Goal: Information Seeking & Learning: Check status

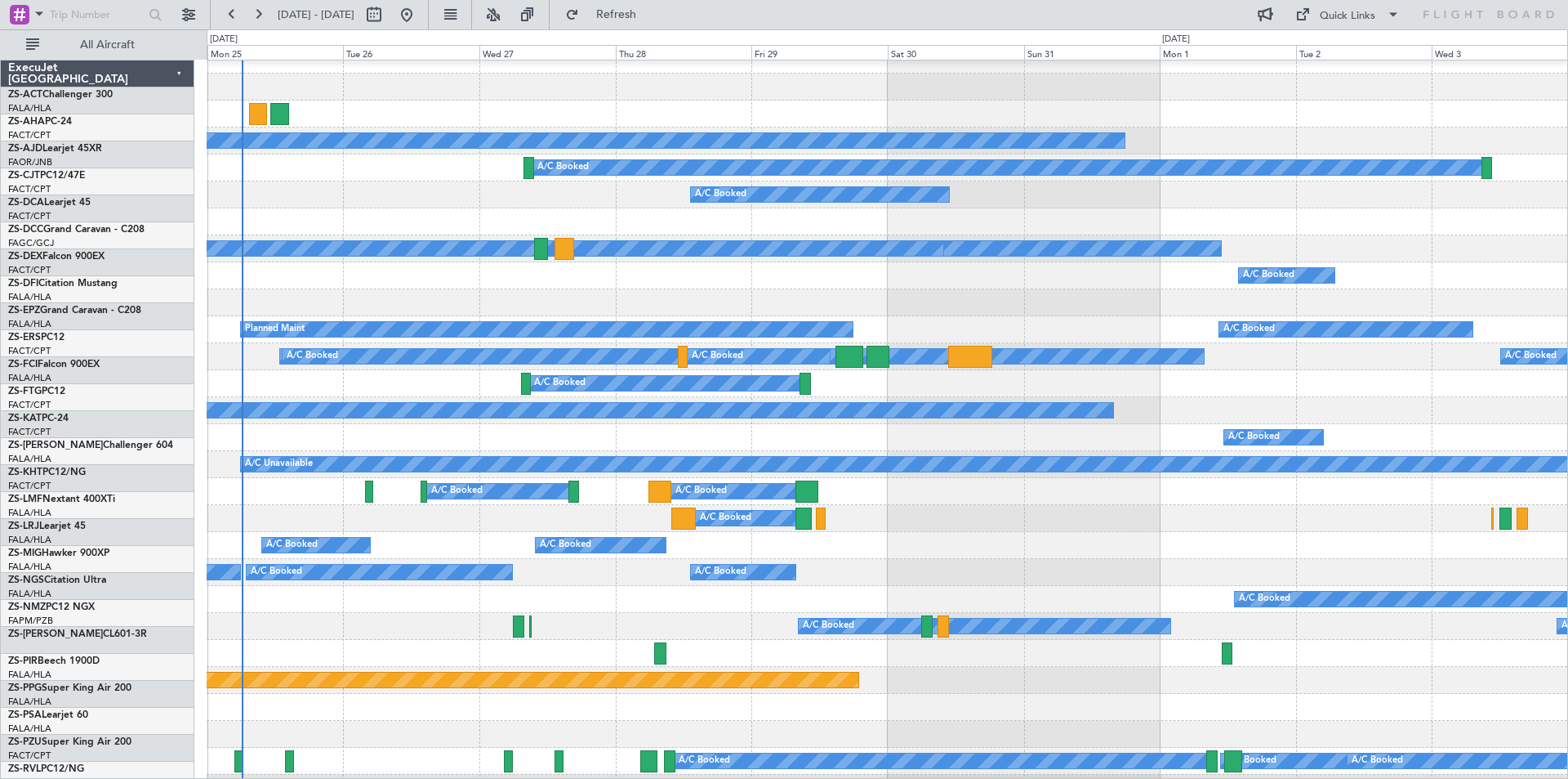
click at [508, 210] on div at bounding box center [886, 222] width 1361 height 27
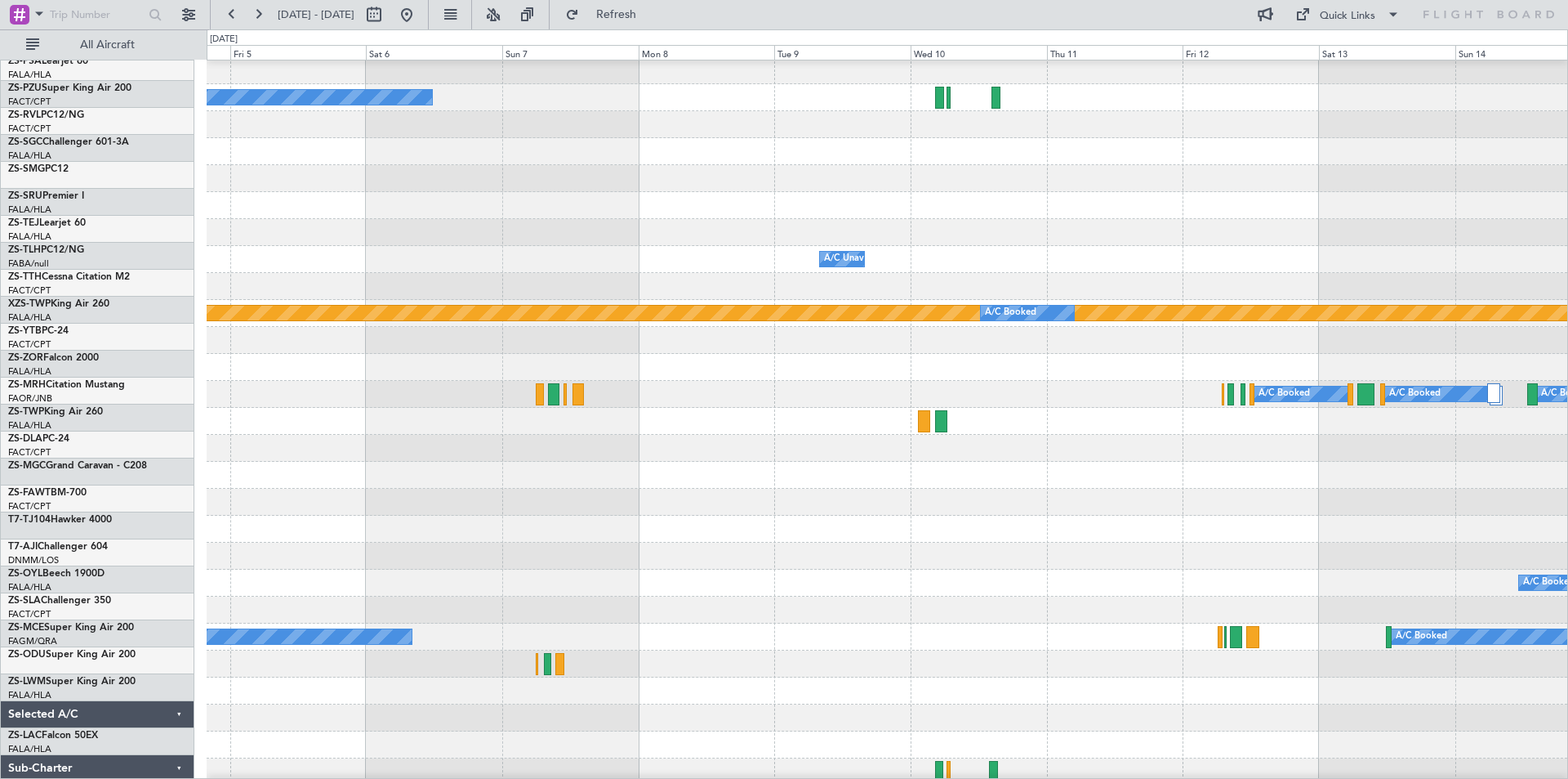
scroll to position [683, 0]
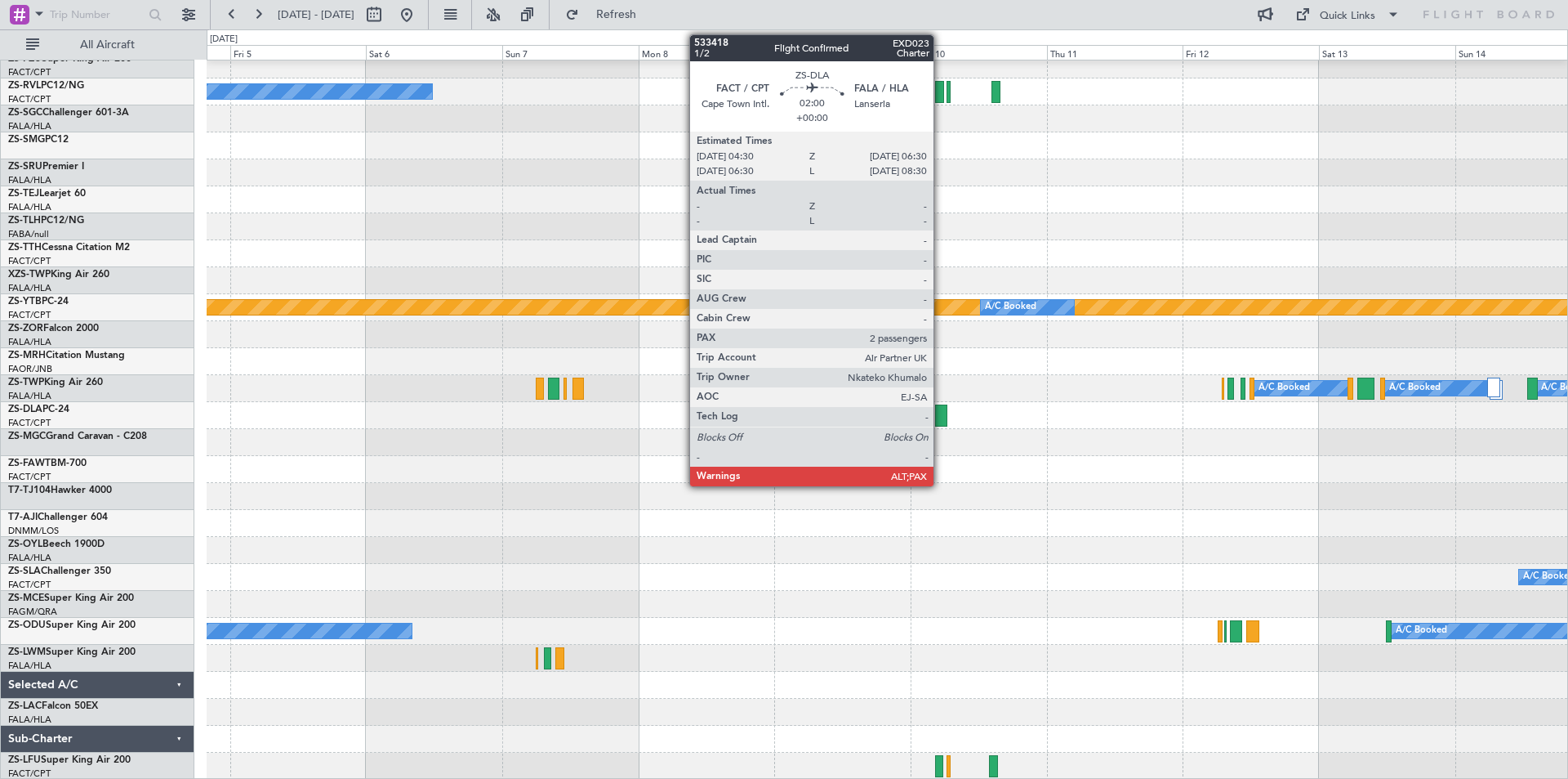
click at [941, 419] on div at bounding box center [941, 415] width 12 height 22
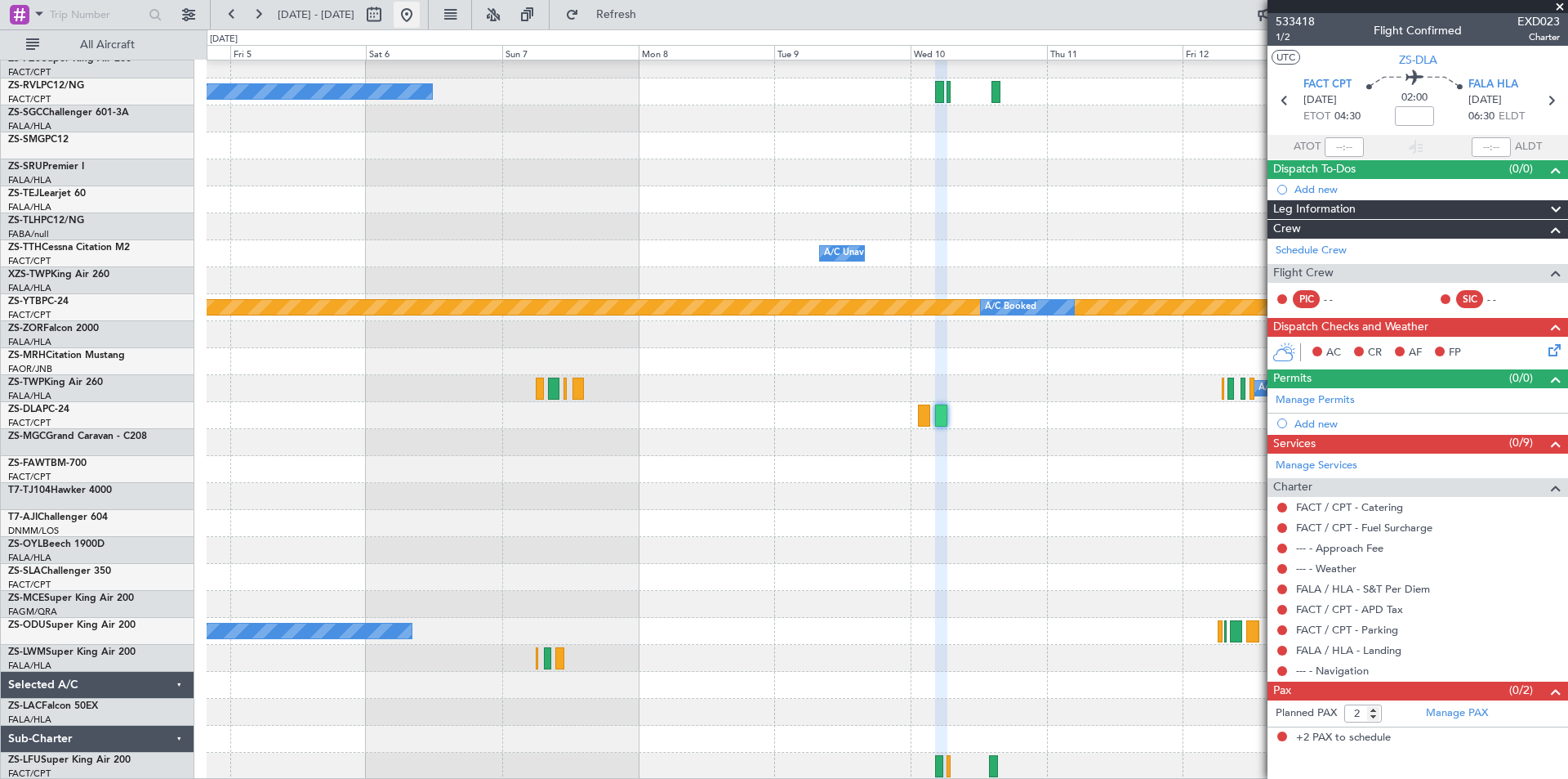
click at [419, 16] on button at bounding box center [407, 15] width 26 height 26
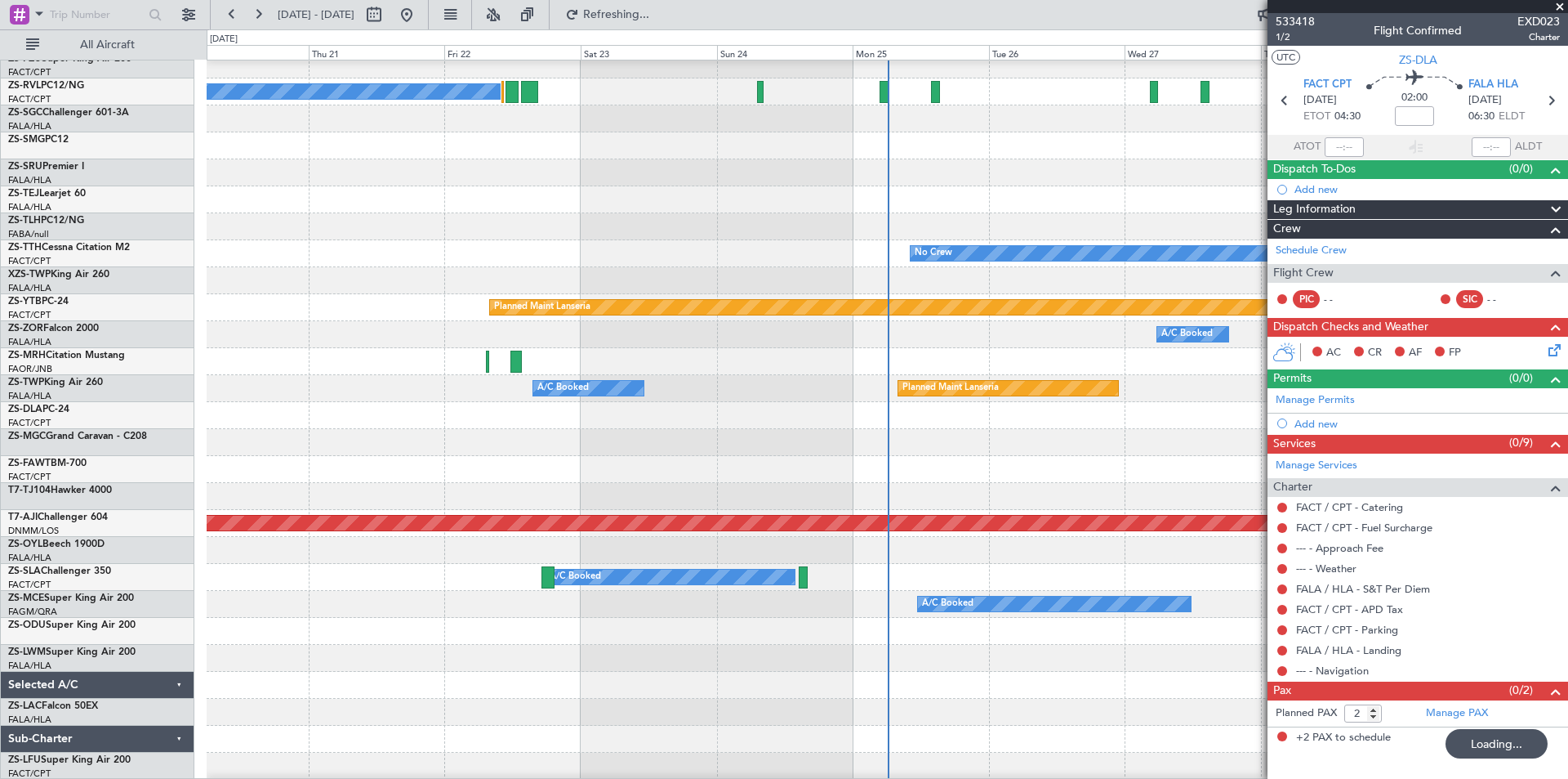
click at [1563, 8] on span at bounding box center [1559, 7] width 16 height 15
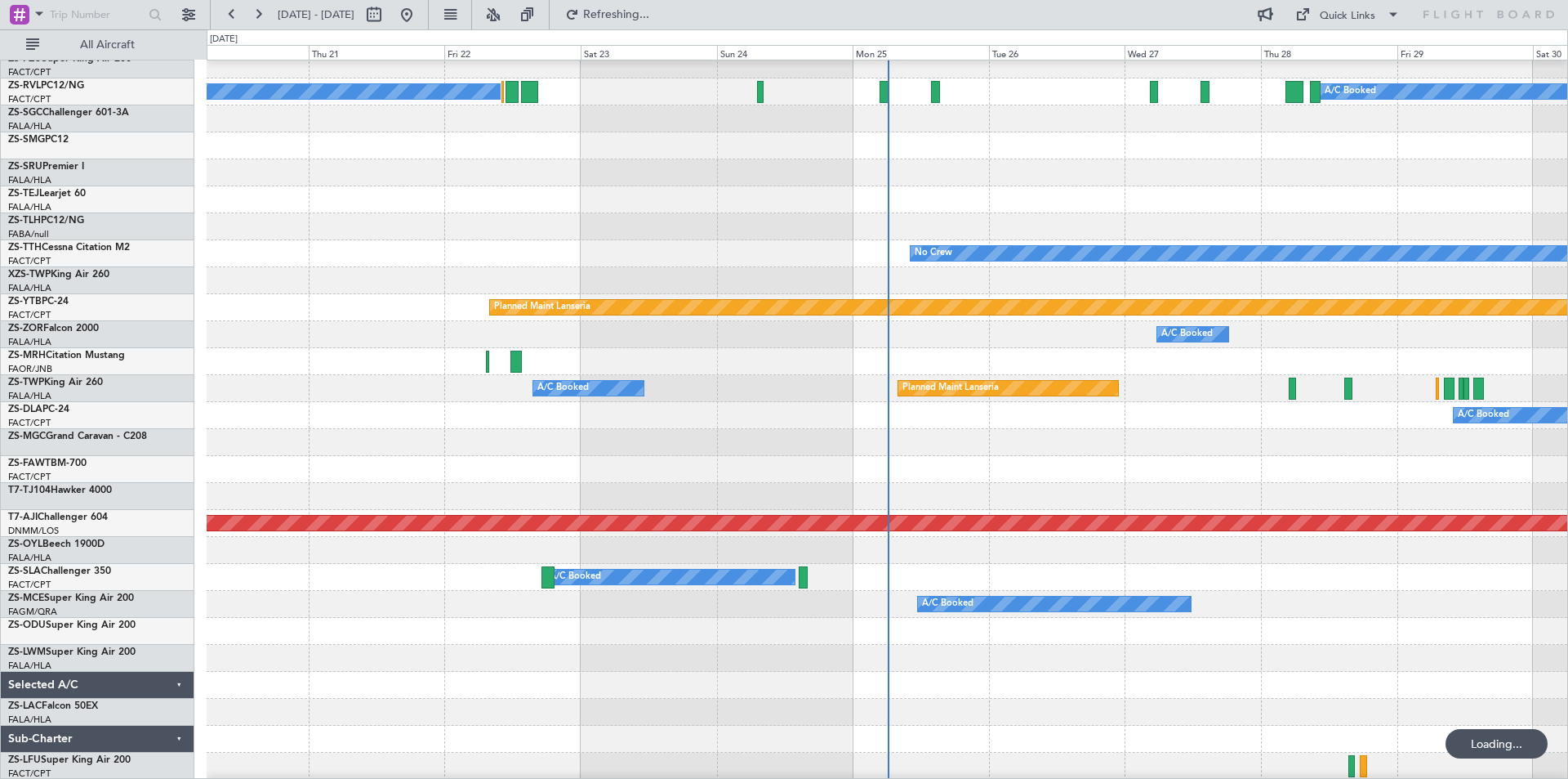
type input "0"
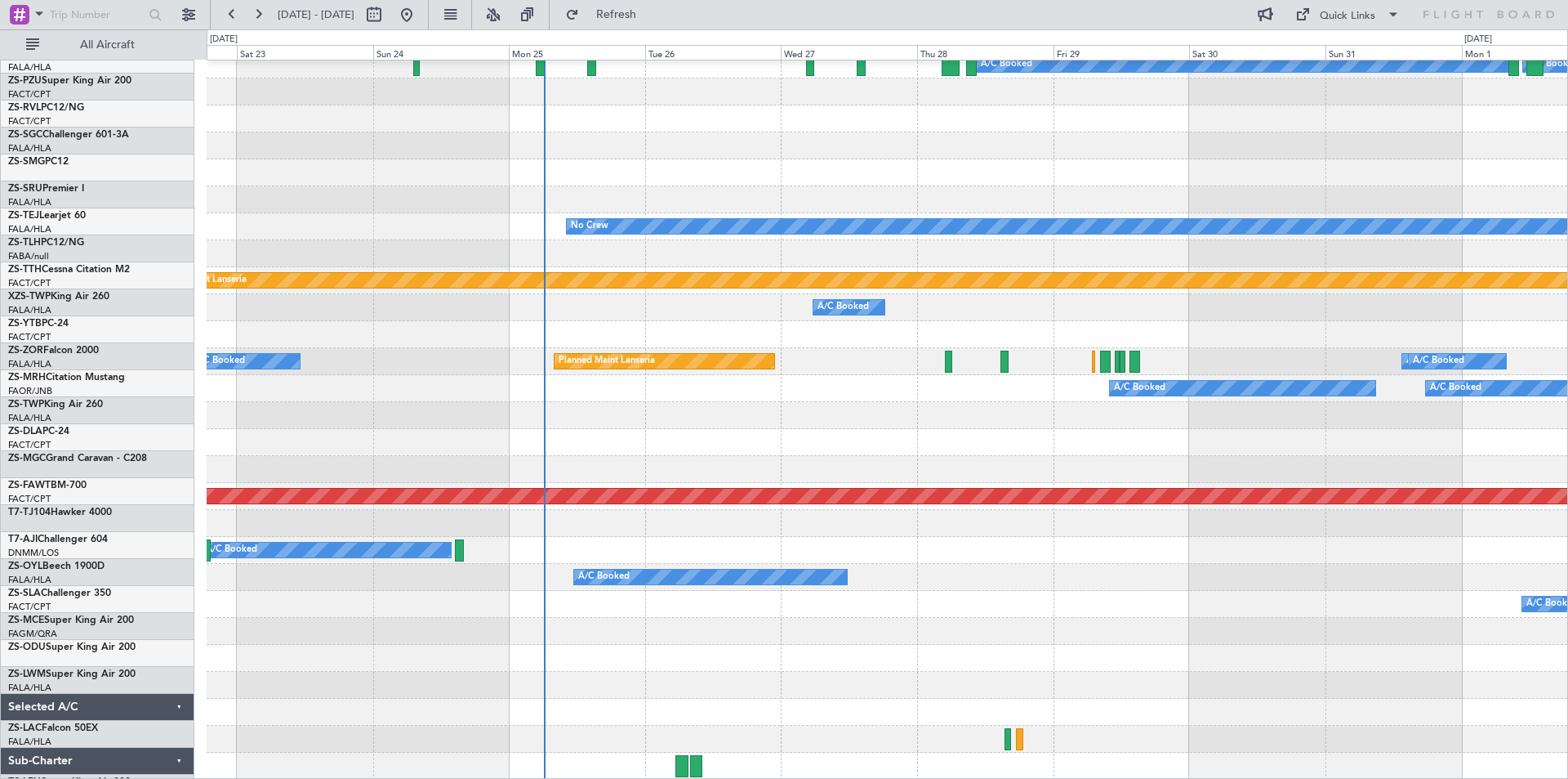
scroll to position [710, 0]
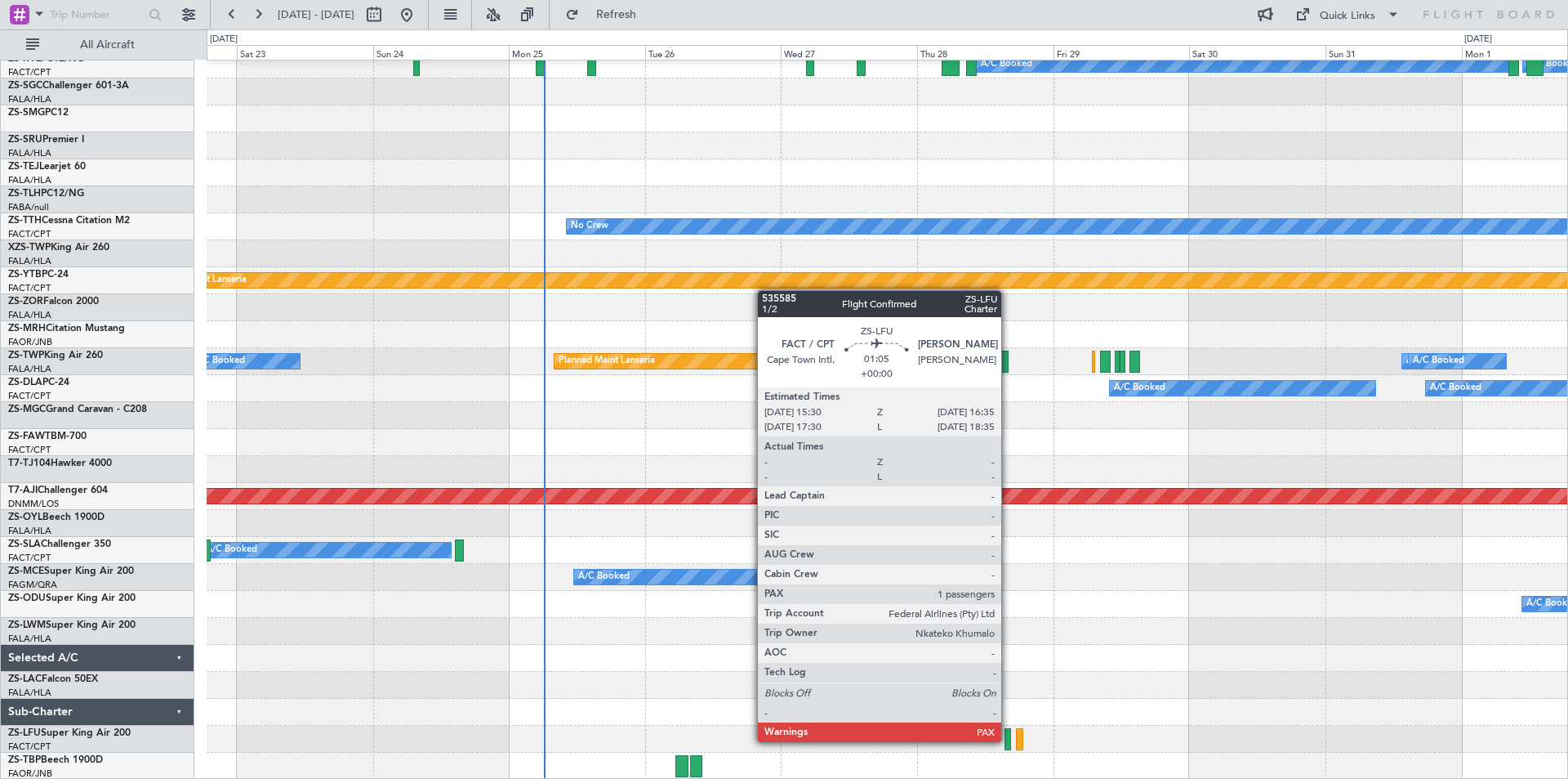
click at [1009, 740] on div at bounding box center [1007, 738] width 7 height 22
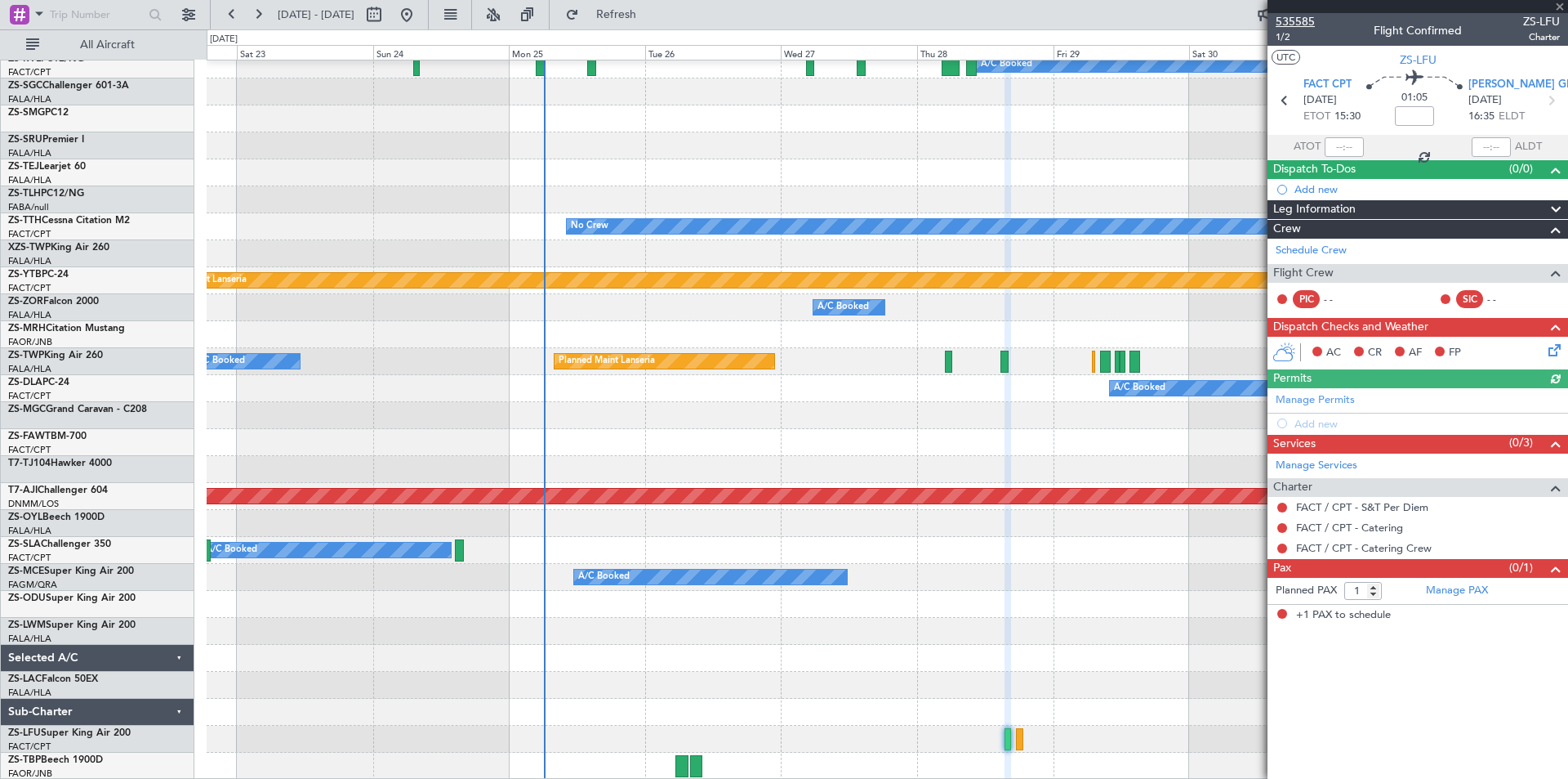
click at [1298, 24] on span "535585" at bounding box center [1295, 21] width 39 height 17
click at [419, 18] on button at bounding box center [407, 15] width 26 height 26
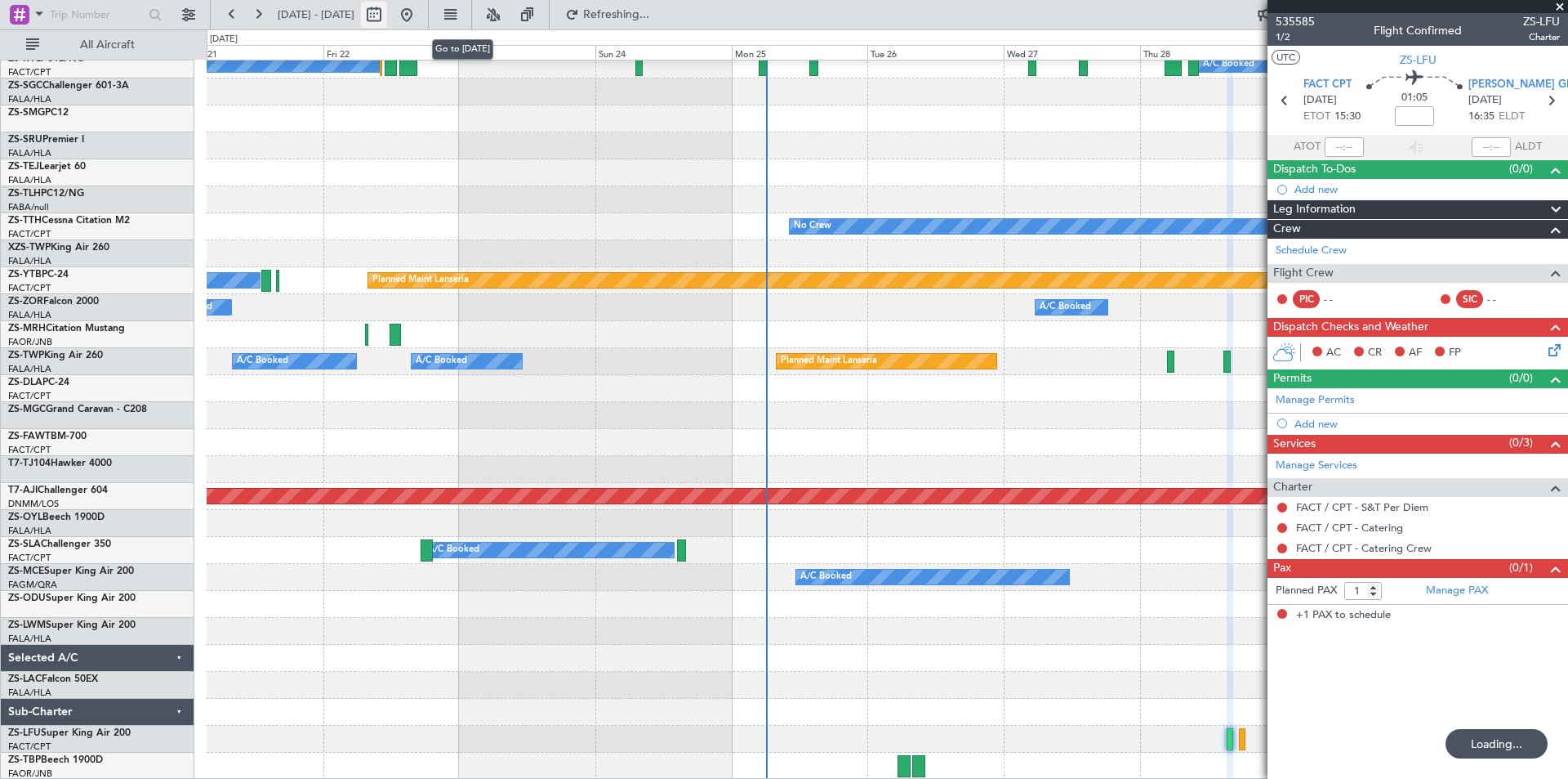
click at [387, 18] on button at bounding box center [374, 15] width 26 height 26
select select "8"
select select "2025"
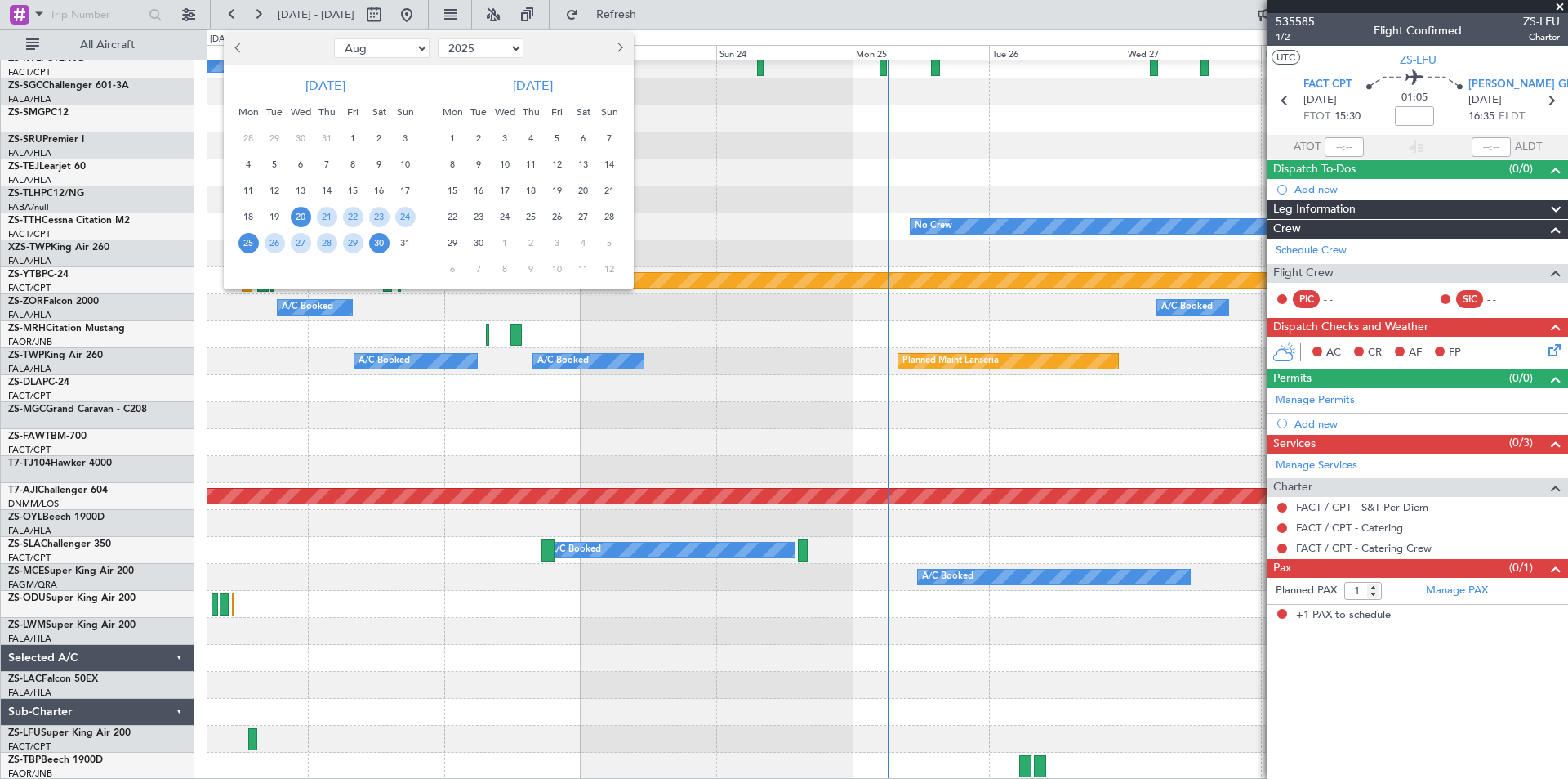
click at [247, 249] on span "25" at bounding box center [248, 242] width 20 height 20
click at [462, 166] on span "8" at bounding box center [452, 164] width 20 height 20
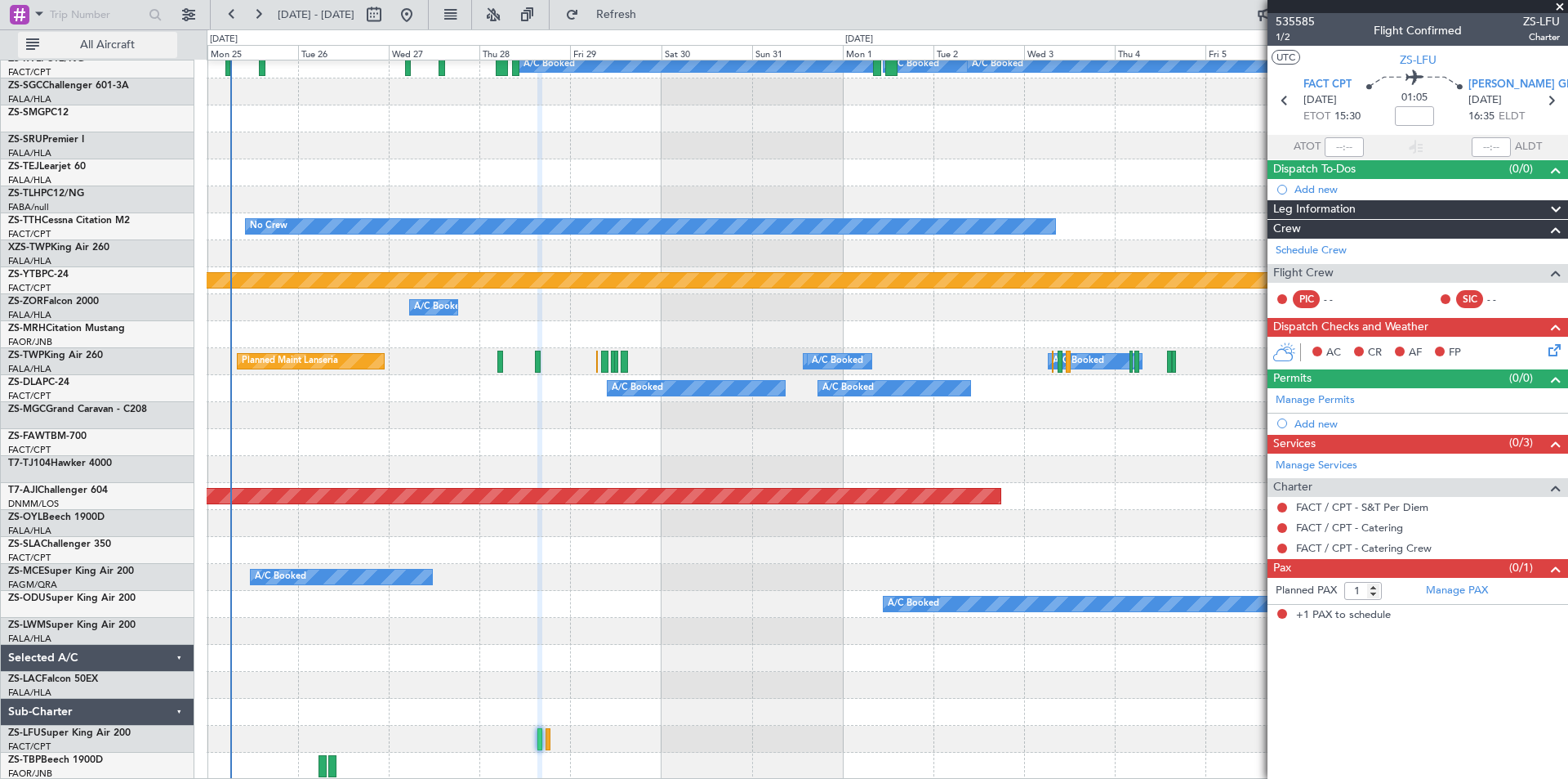
click at [138, 46] on span "All Aircraft" at bounding box center [108, 45] width 130 height 12
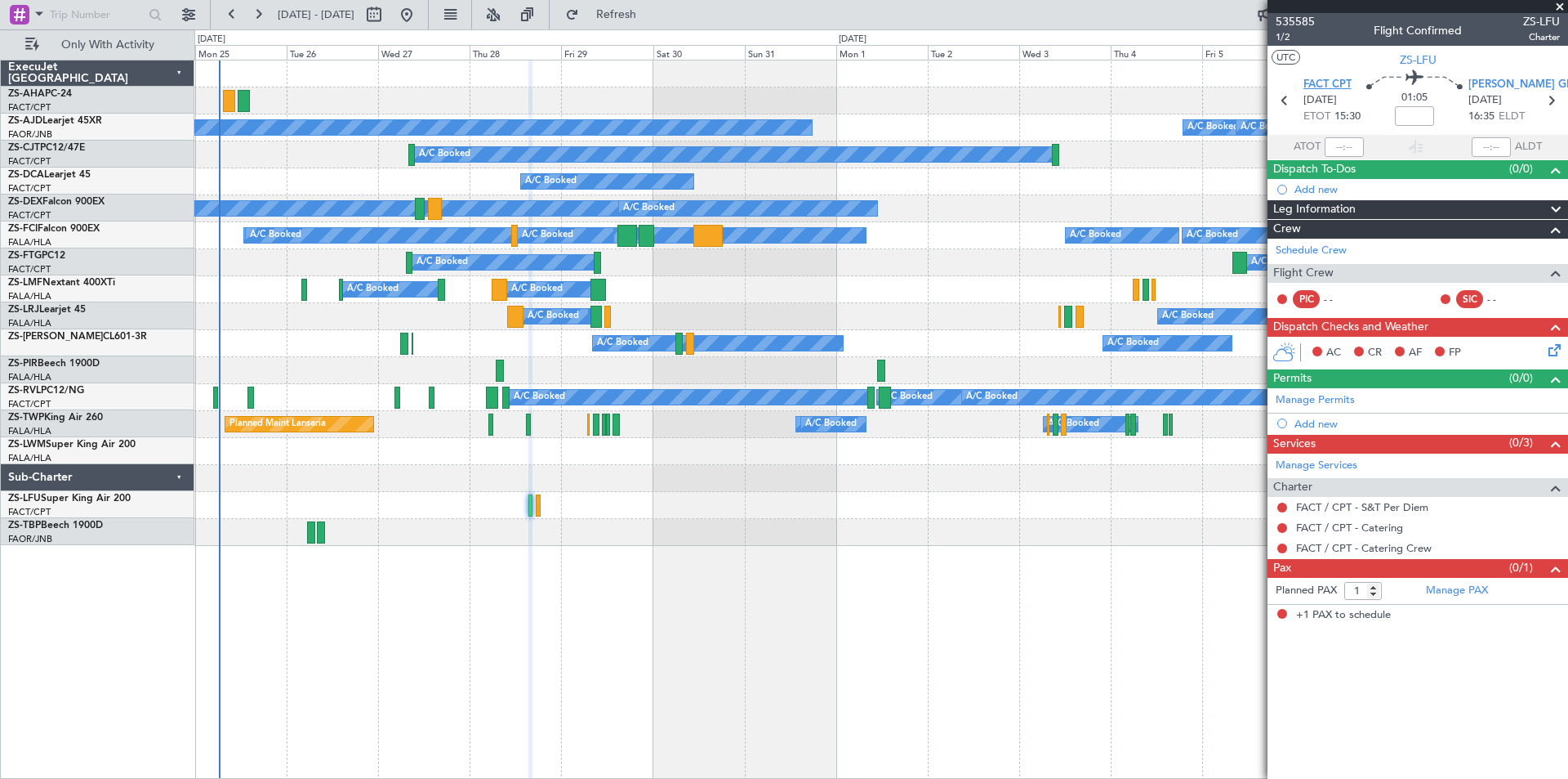
scroll to position [0, 0]
click at [1562, 8] on span at bounding box center [1559, 7] width 16 height 15
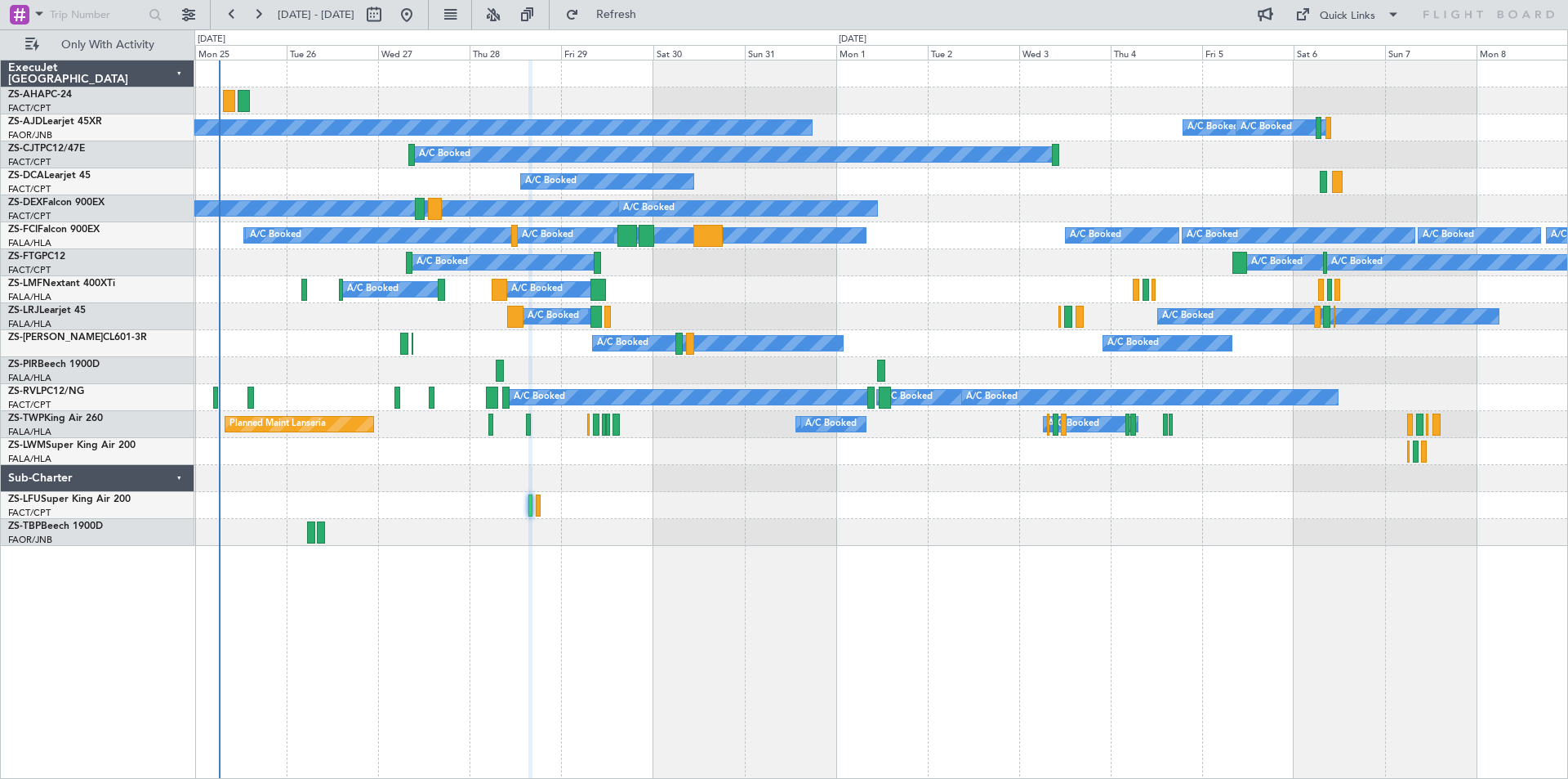
type input "0"
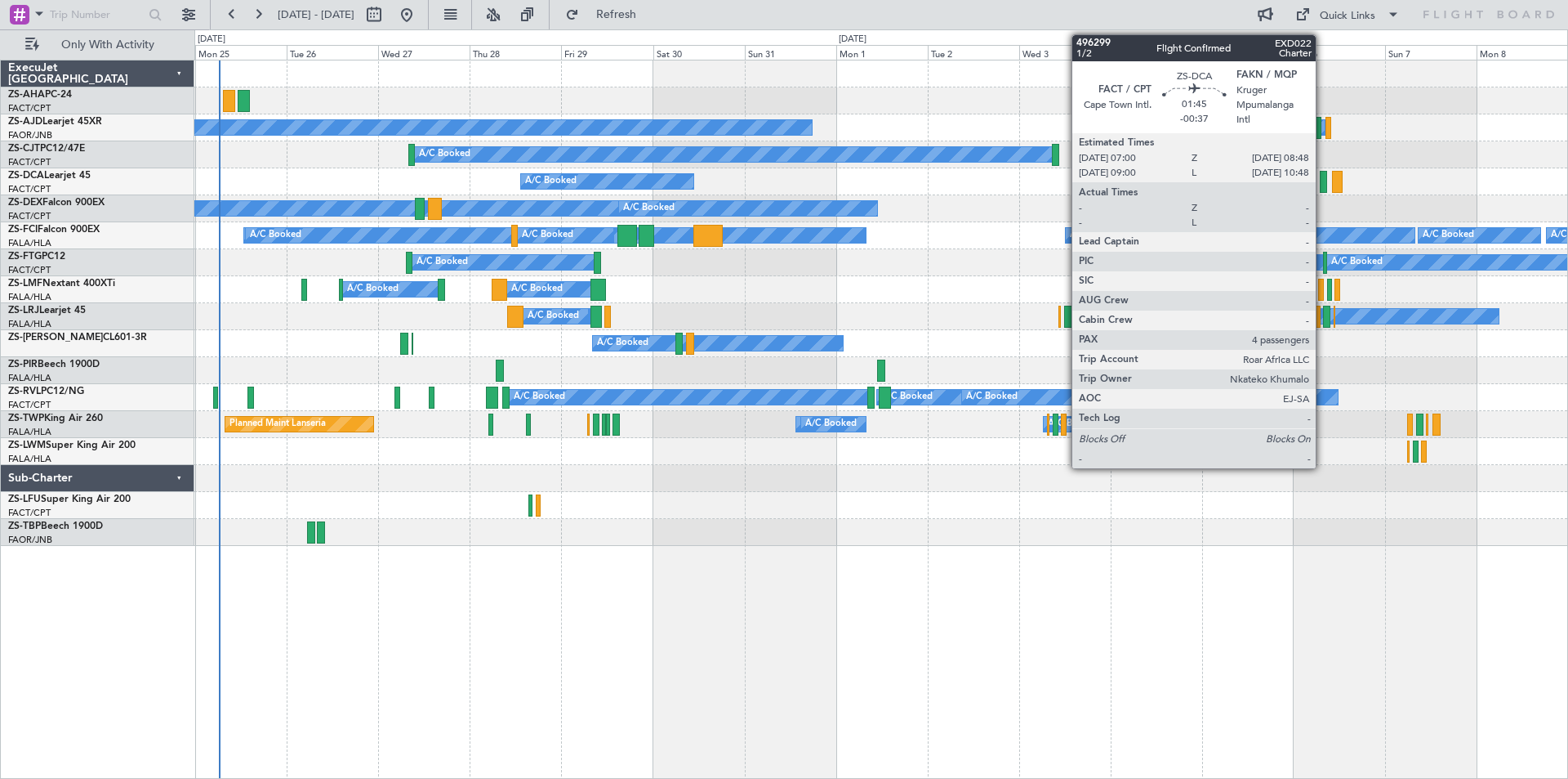
click at [1323, 181] on div at bounding box center [1324, 181] width 8 height 22
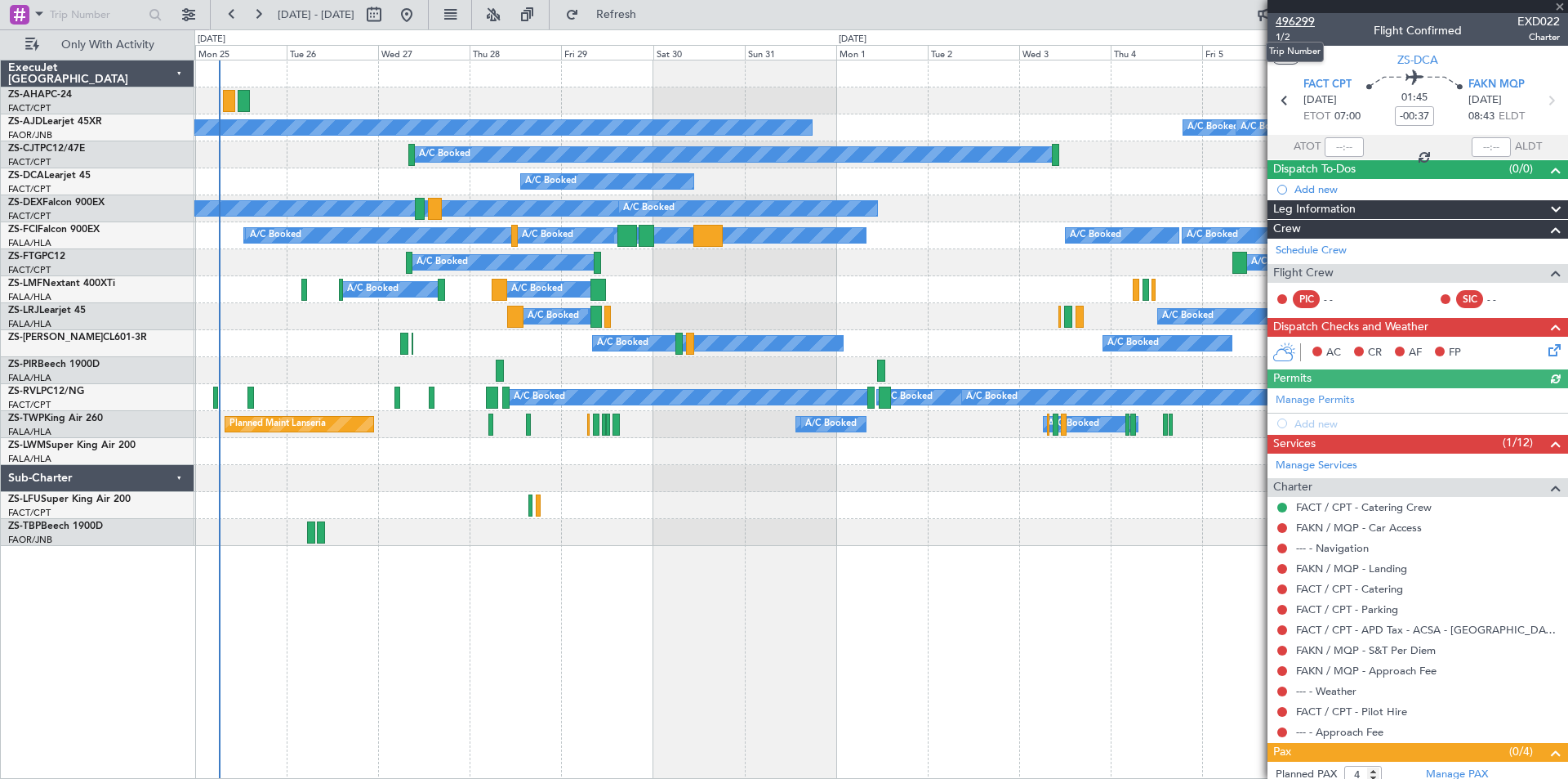
click at [1307, 21] on span "496299" at bounding box center [1295, 21] width 39 height 17
click at [718, 509] on div at bounding box center [881, 506] width 1373 height 27
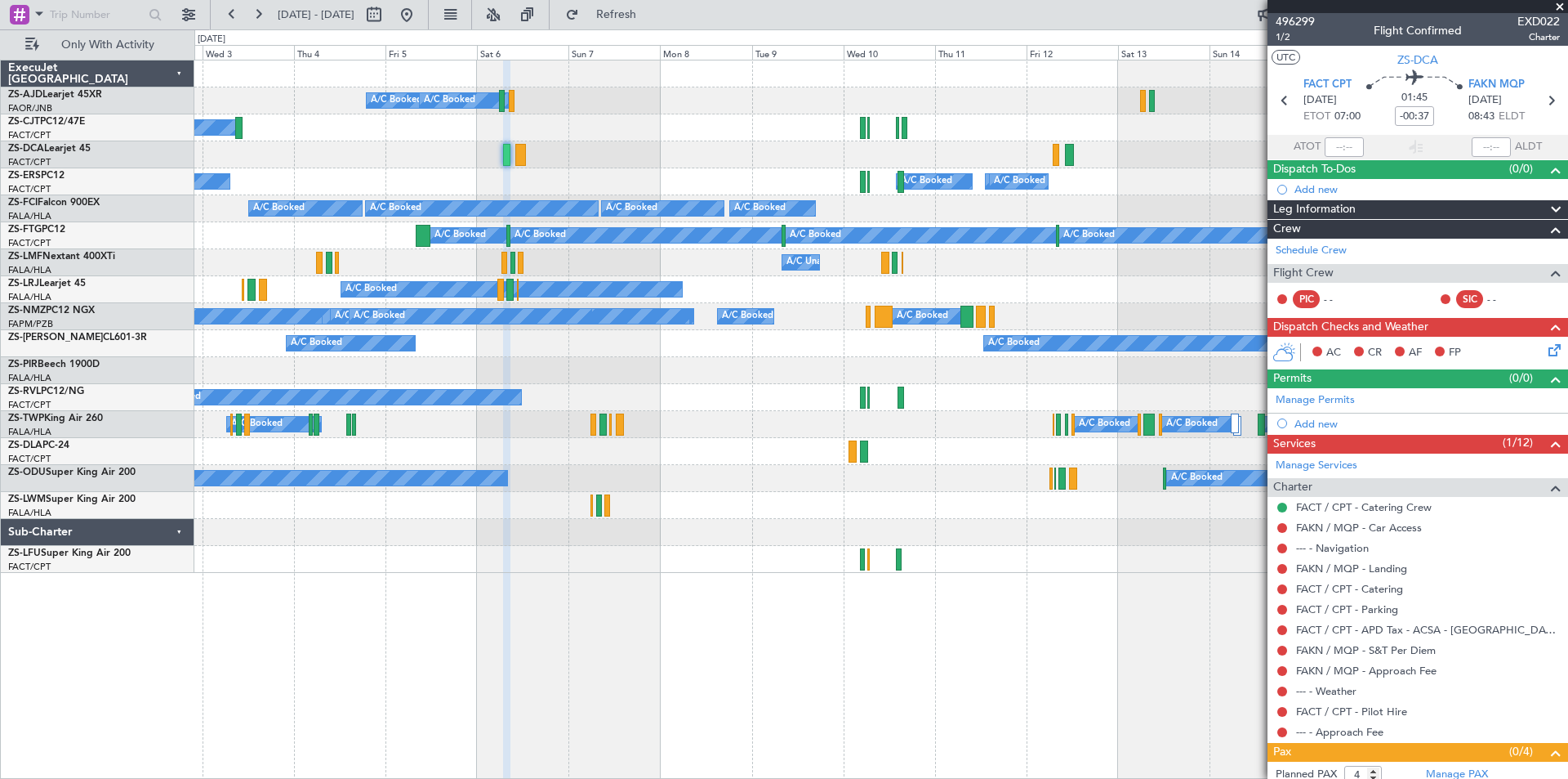
click at [630, 403] on div "A/C Booked A/C Booked A/C Booked A/C Booked Planned Maint A/C Booked A/C Booked…" at bounding box center [881, 316] width 1373 height 513
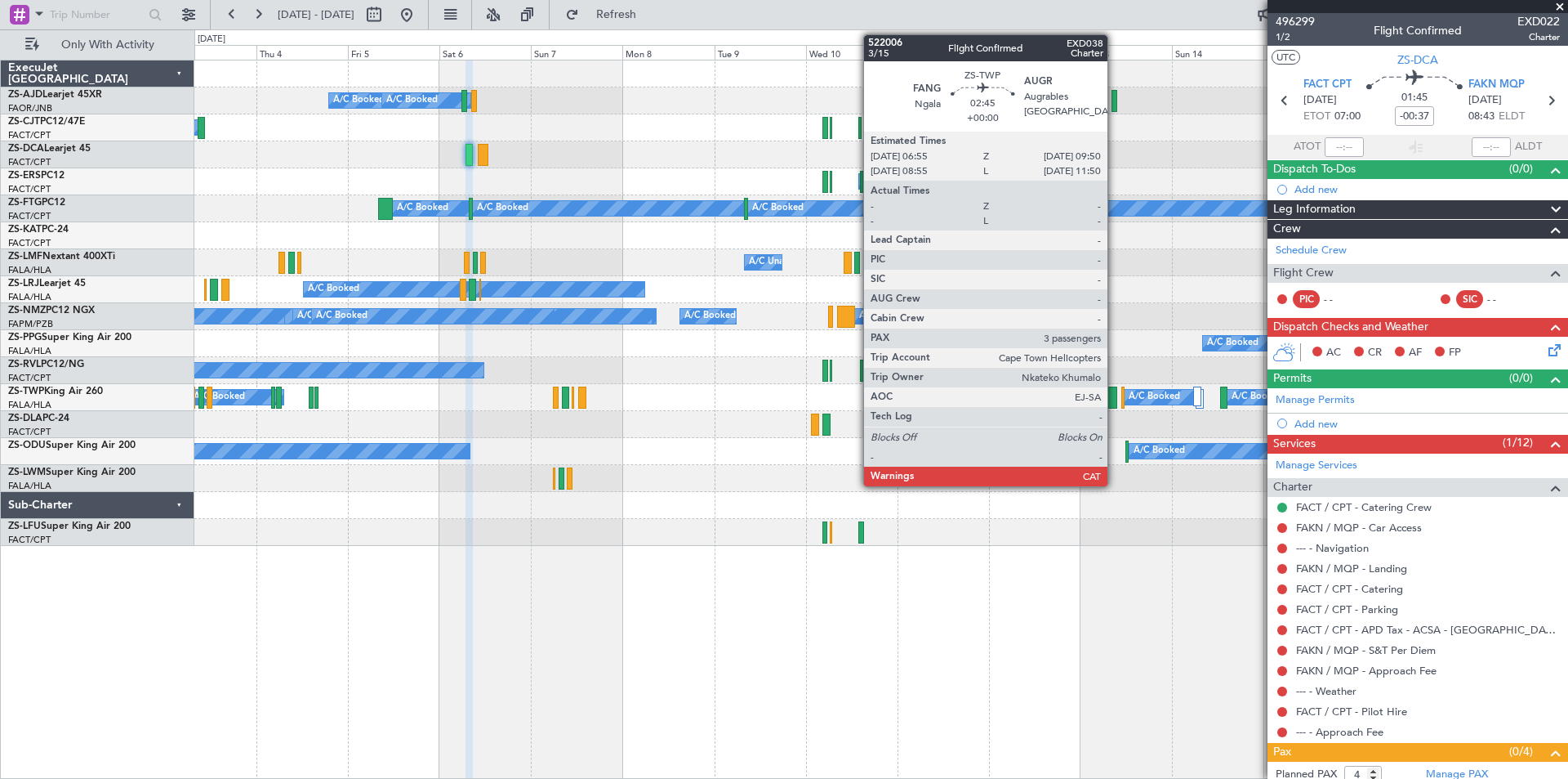
click at [1115, 400] on div at bounding box center [1112, 397] width 12 height 22
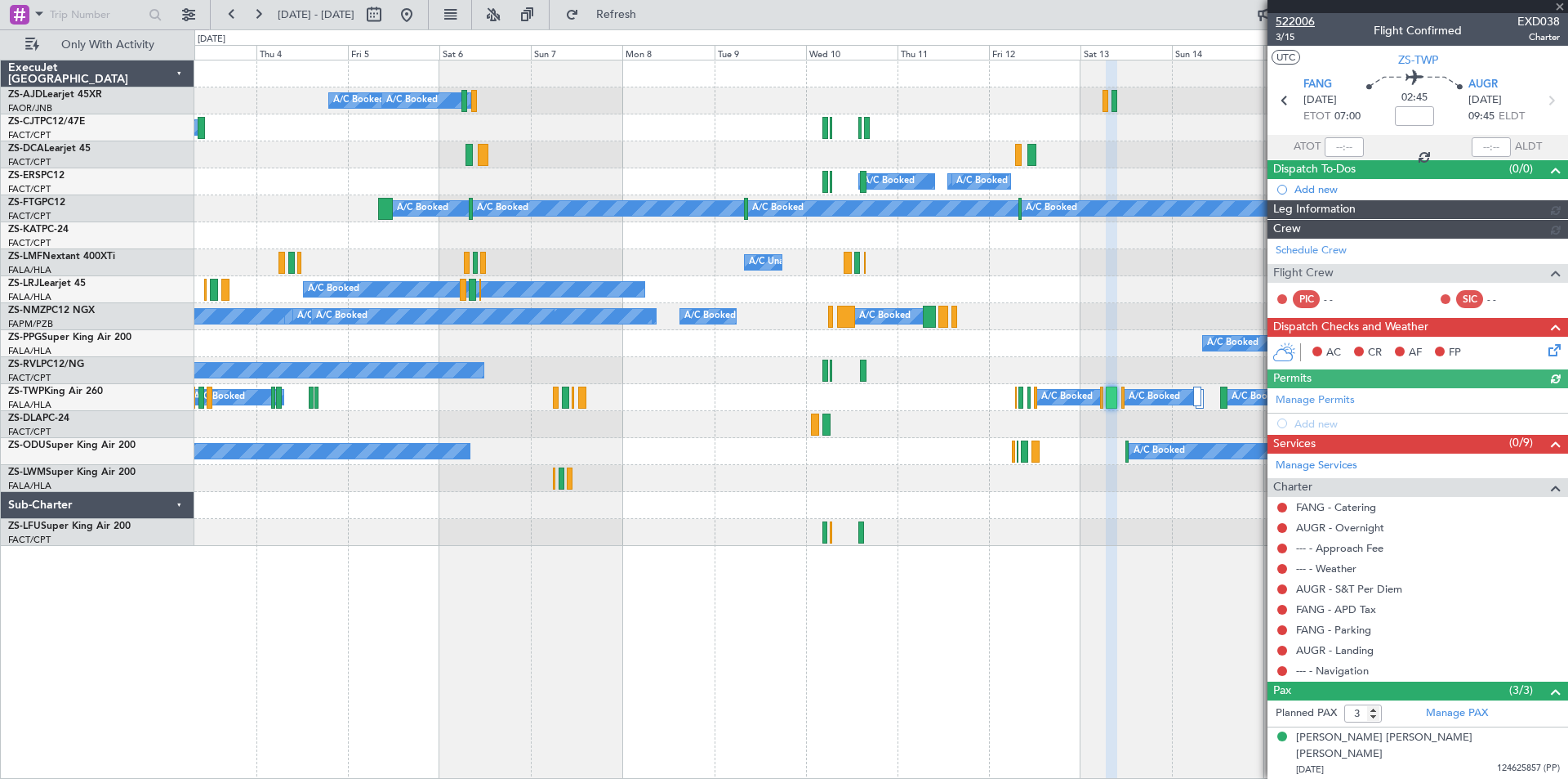
click at [1313, 19] on span "522006" at bounding box center [1295, 21] width 39 height 17
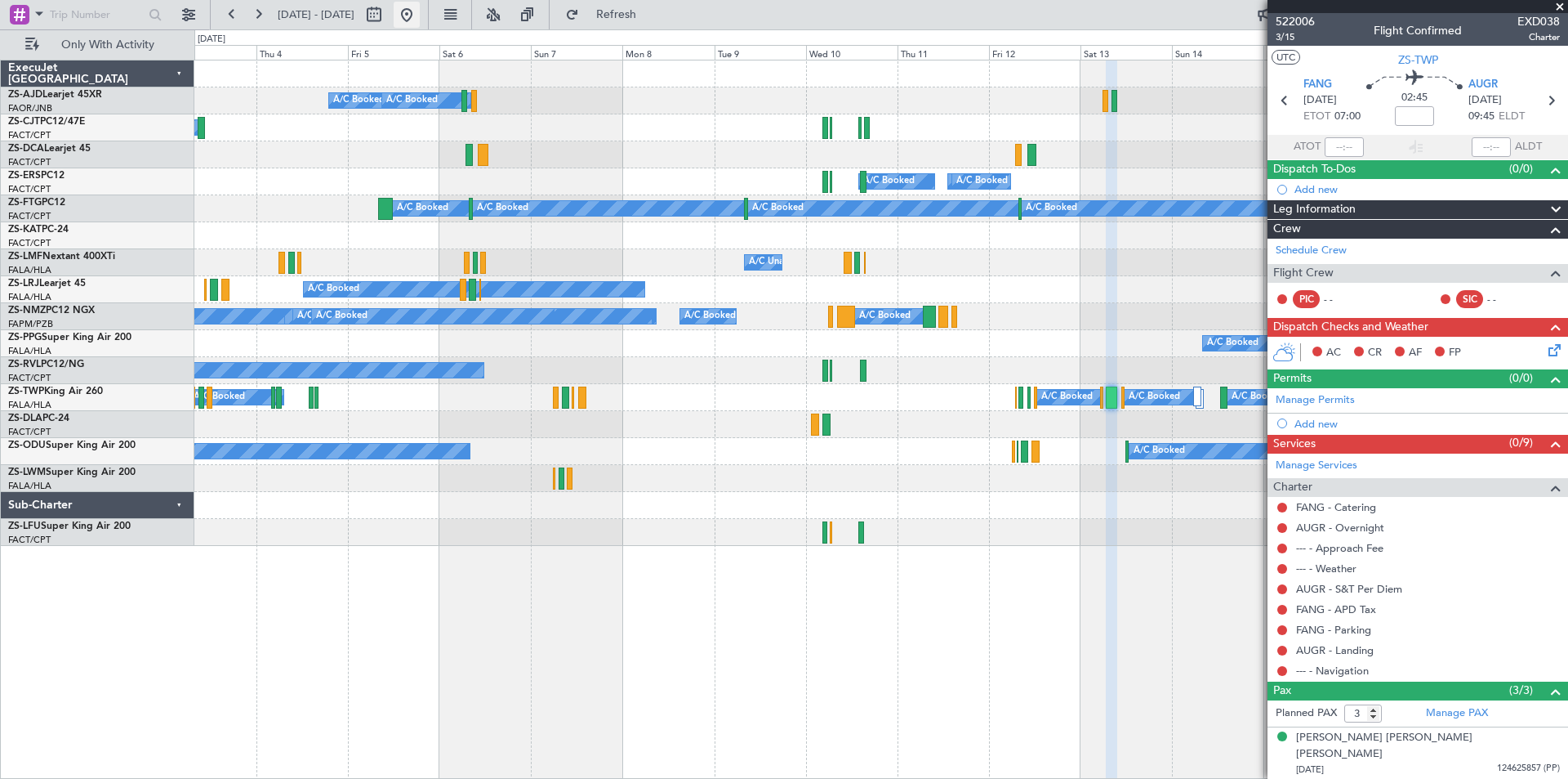
click at [419, 18] on button at bounding box center [407, 15] width 26 height 26
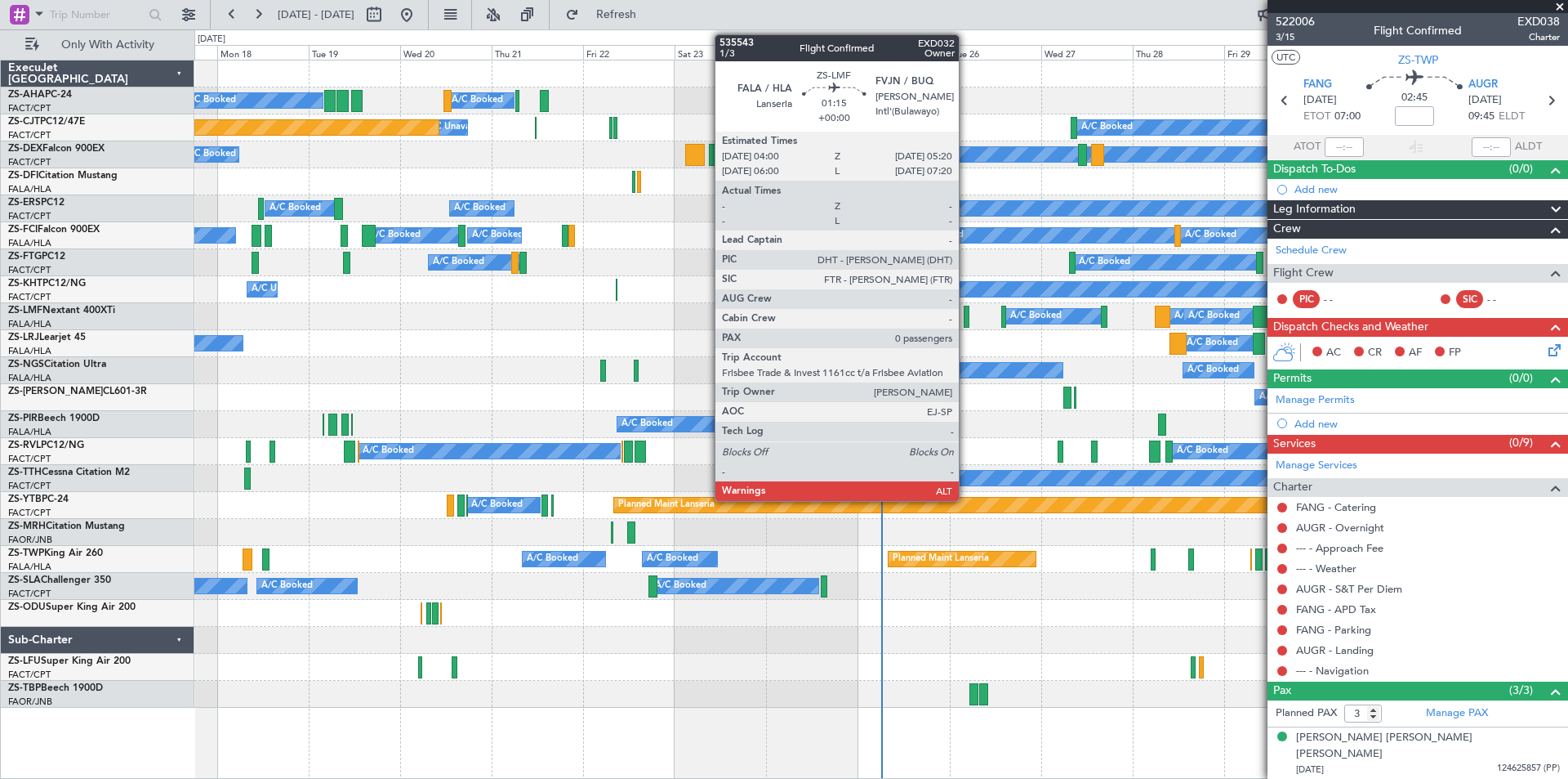
click at [967, 315] on div at bounding box center [967, 316] width 6 height 22
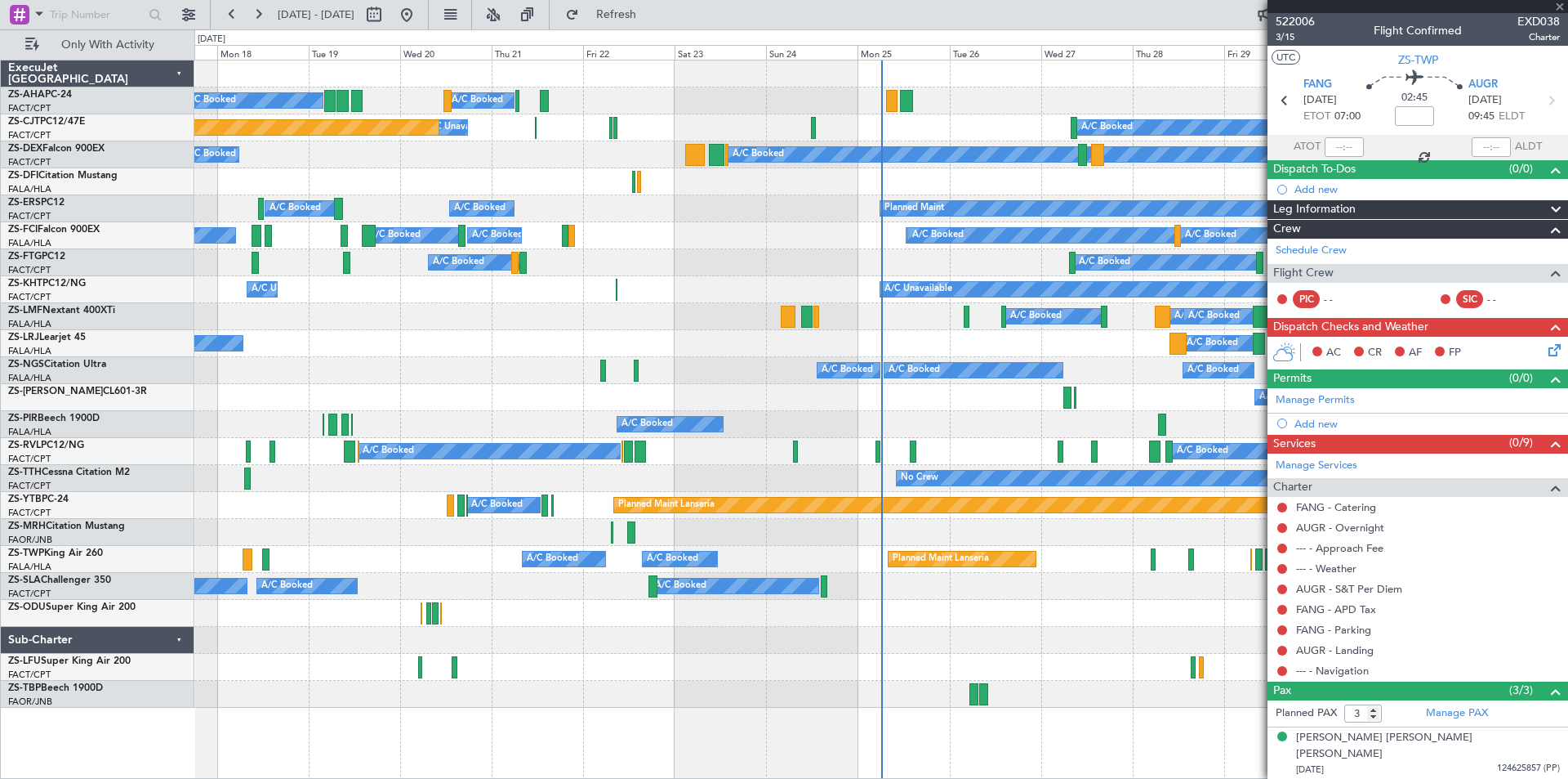
type input "0"
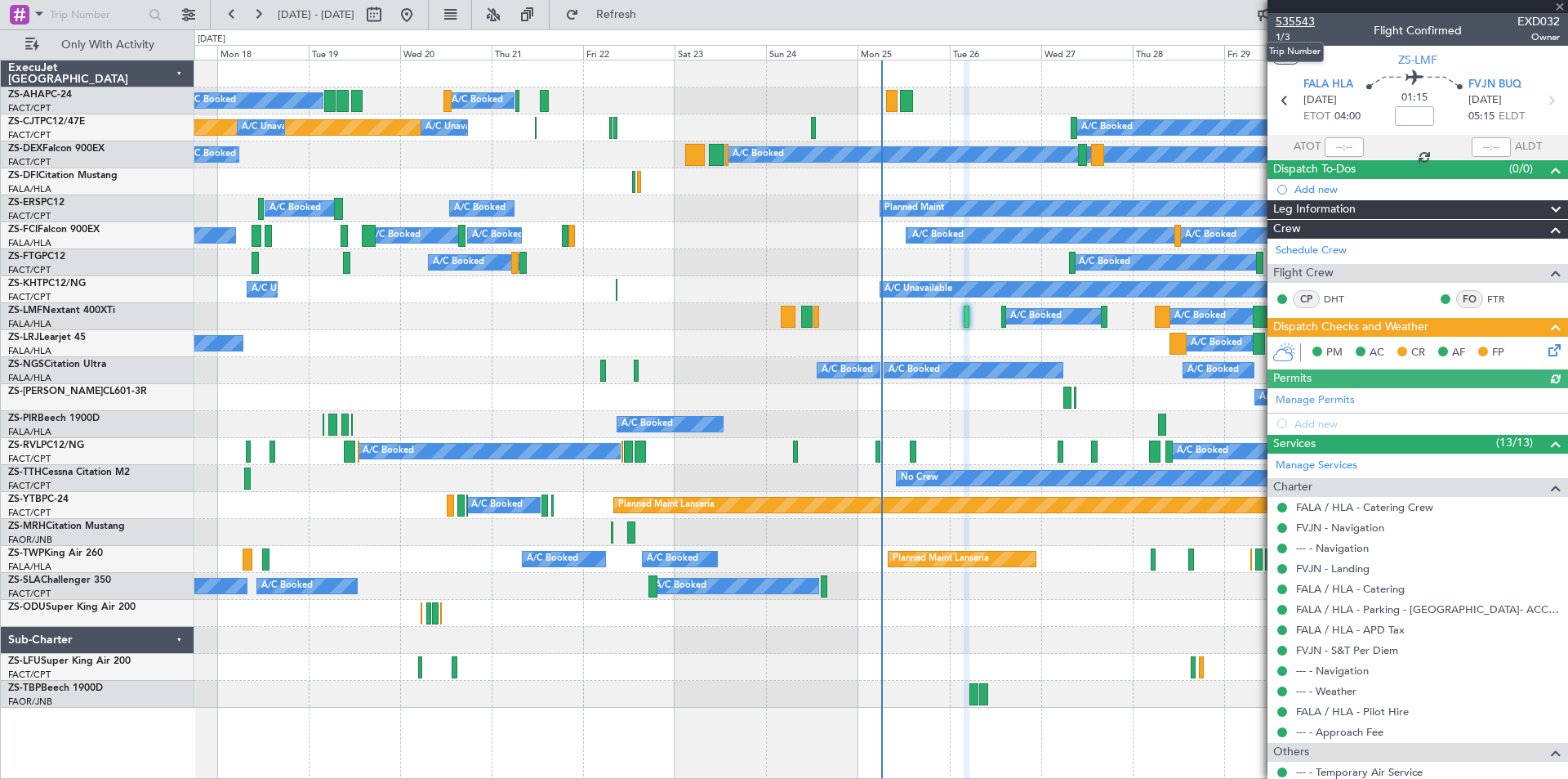
click at [1304, 21] on span "535543" at bounding box center [1295, 21] width 39 height 17
